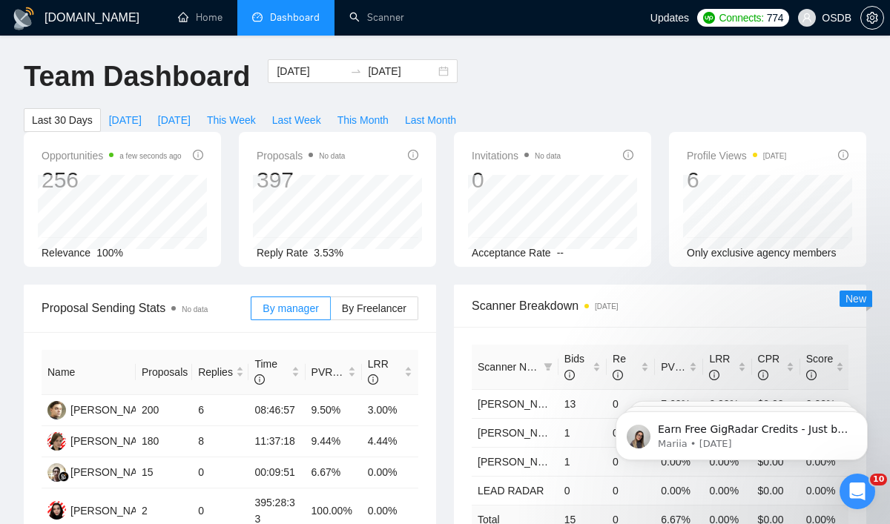
click at [445, 272] on div "Opportunities a few seconds ago 256 Relevance 100% Proposals No data 397 Reply …" at bounding box center [445, 208] width 860 height 153
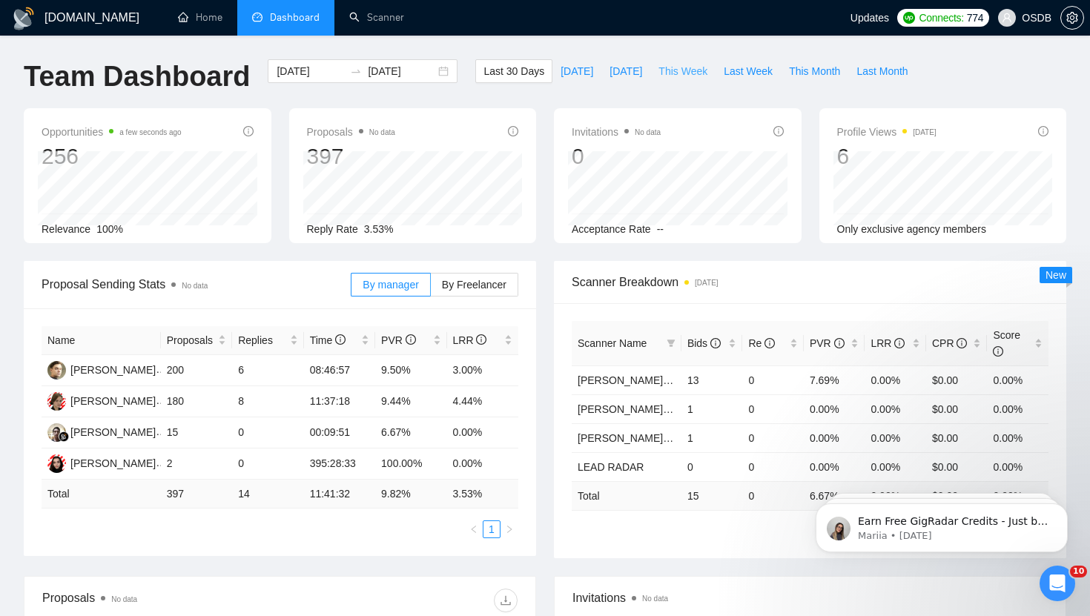
click at [676, 71] on span "This Week" at bounding box center [683, 71] width 49 height 16
type input "[DATE]"
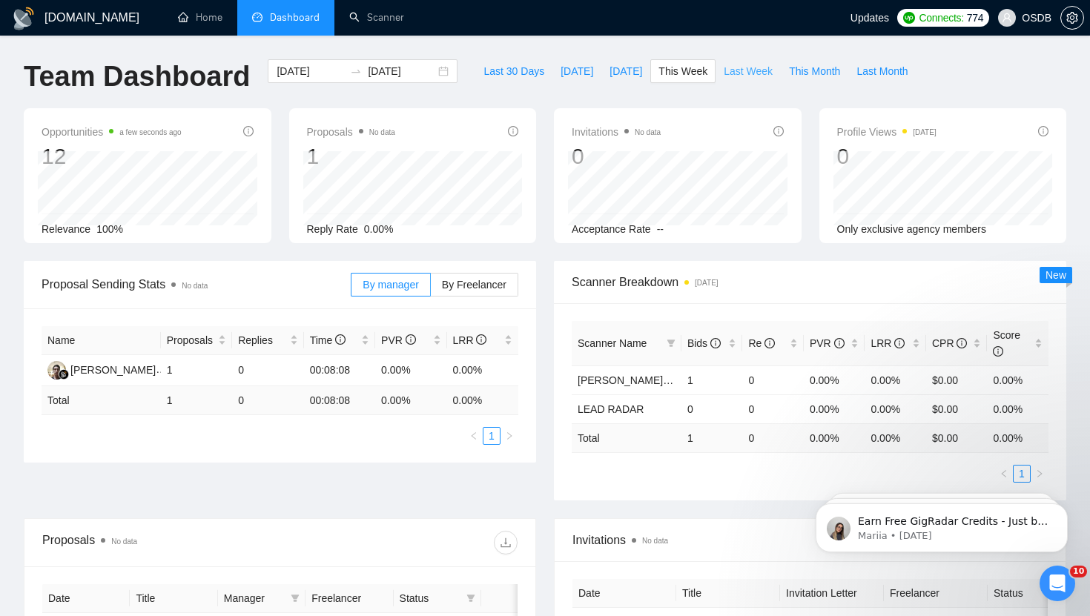
click at [731, 68] on span "Last Week" at bounding box center [748, 71] width 49 height 16
type input "[DATE]"
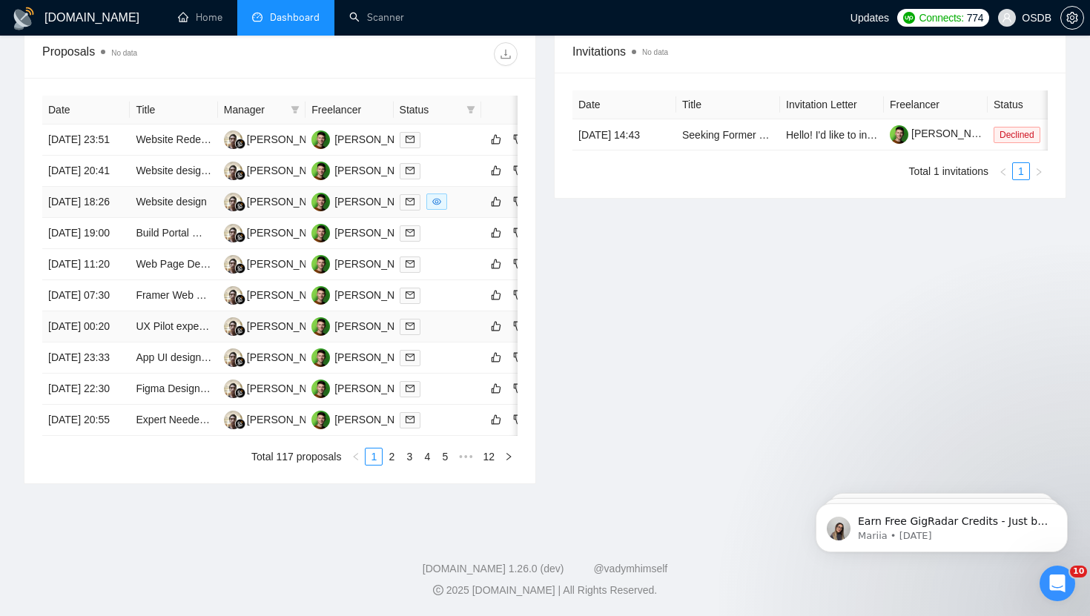
scroll to position [667, 0]
click at [389, 465] on link "2" at bounding box center [391, 457] width 16 height 16
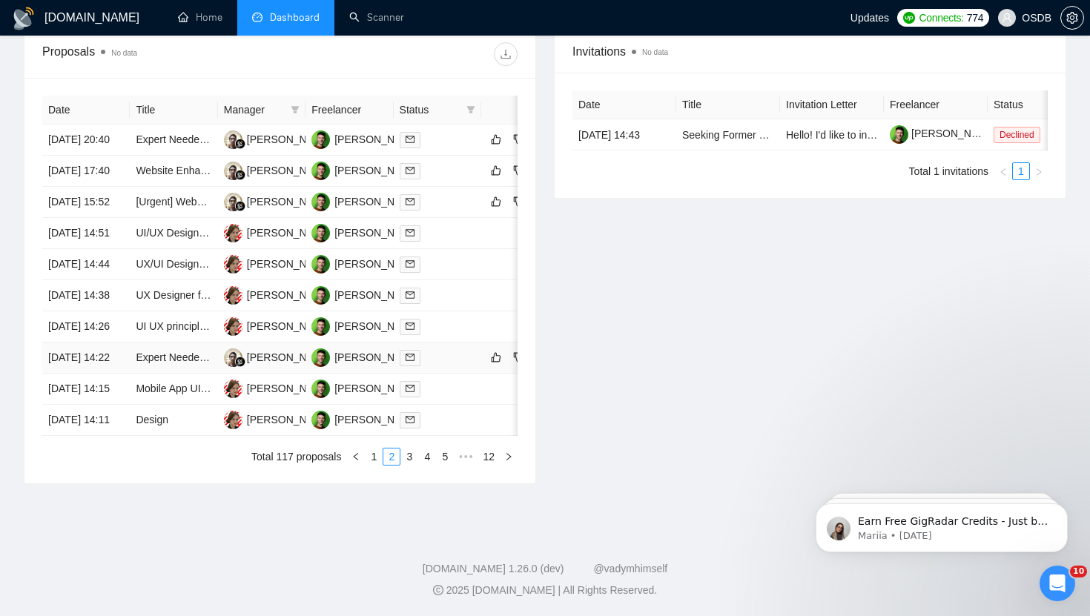
scroll to position [562, 0]
click at [406, 465] on link "3" at bounding box center [409, 457] width 16 height 16
click at [423, 465] on link "4" at bounding box center [427, 457] width 16 height 16
click at [429, 465] on link "5" at bounding box center [427, 457] width 16 height 16
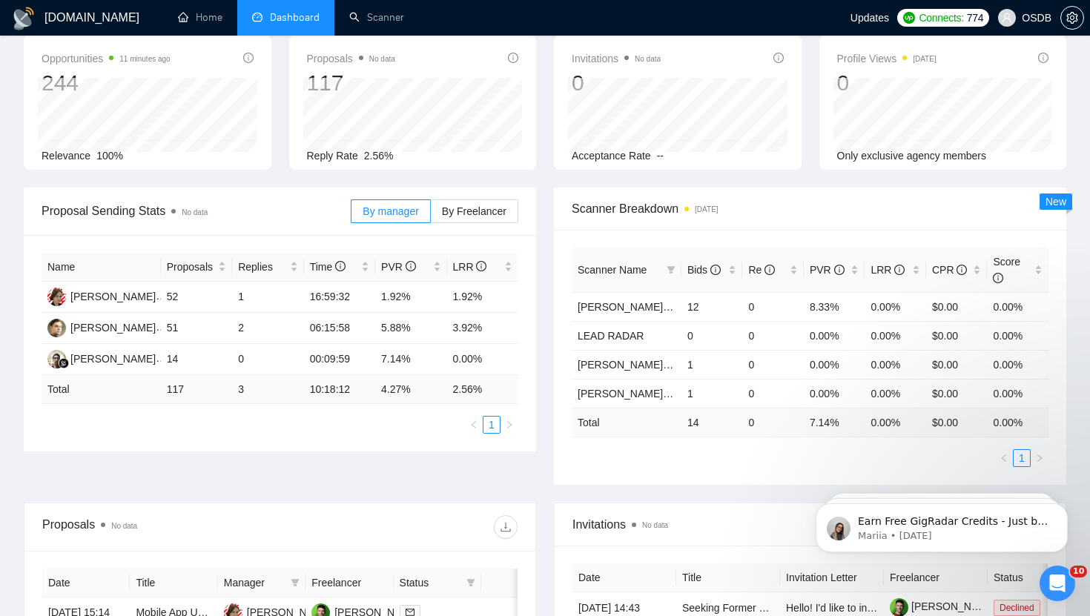
scroll to position [74, 0]
